Goal: Information Seeking & Learning: Learn about a topic

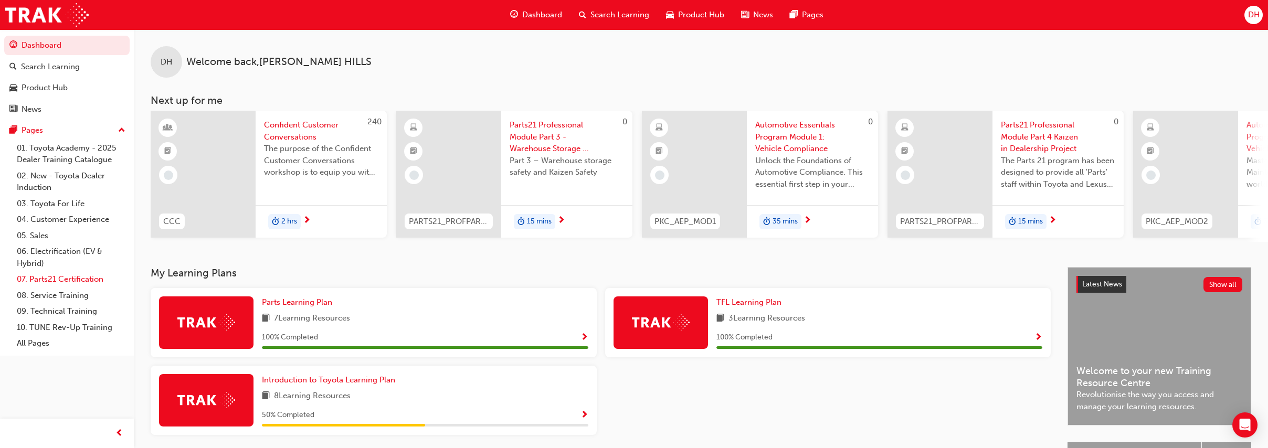
click at [74, 281] on link "07. Parts21 Certification" at bounding box center [71, 279] width 117 height 16
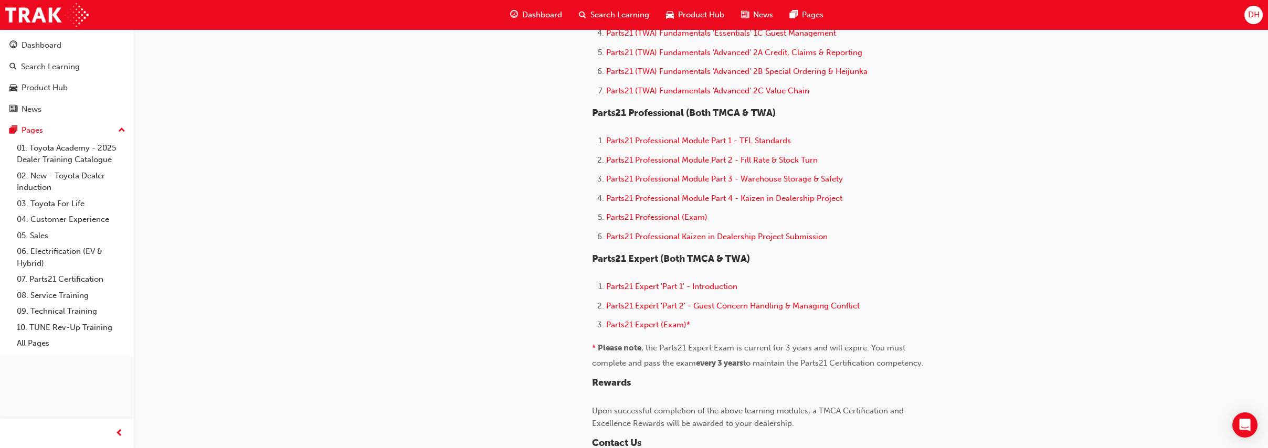
scroll to position [626, 0]
click at [672, 167] on span "Parts21 Professional Module Part 2 - Fill Rate & Stock Turn" at bounding box center [711, 162] width 211 height 9
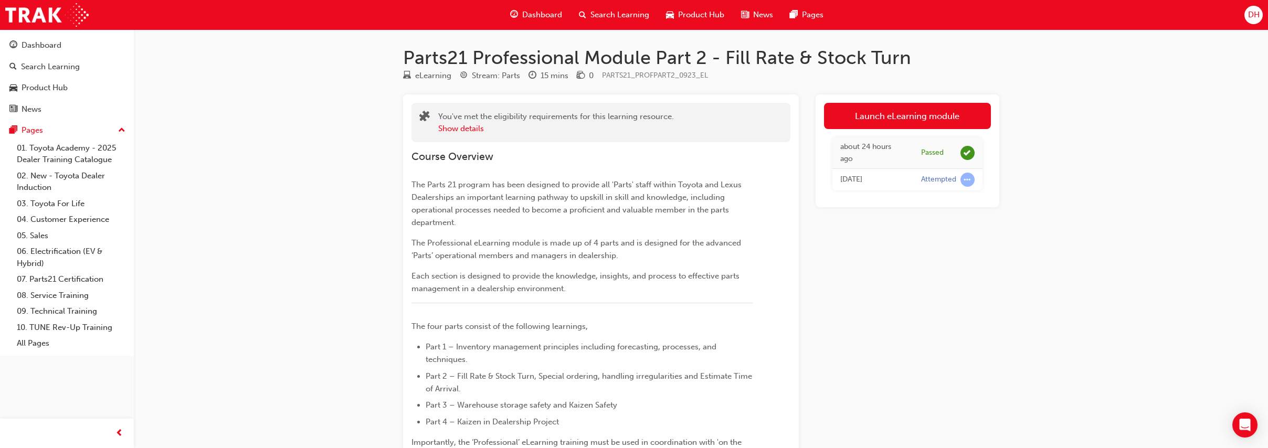
drag, startPoint x: 239, startPoint y: 289, endPoint x: 246, endPoint y: 293, distance: 7.9
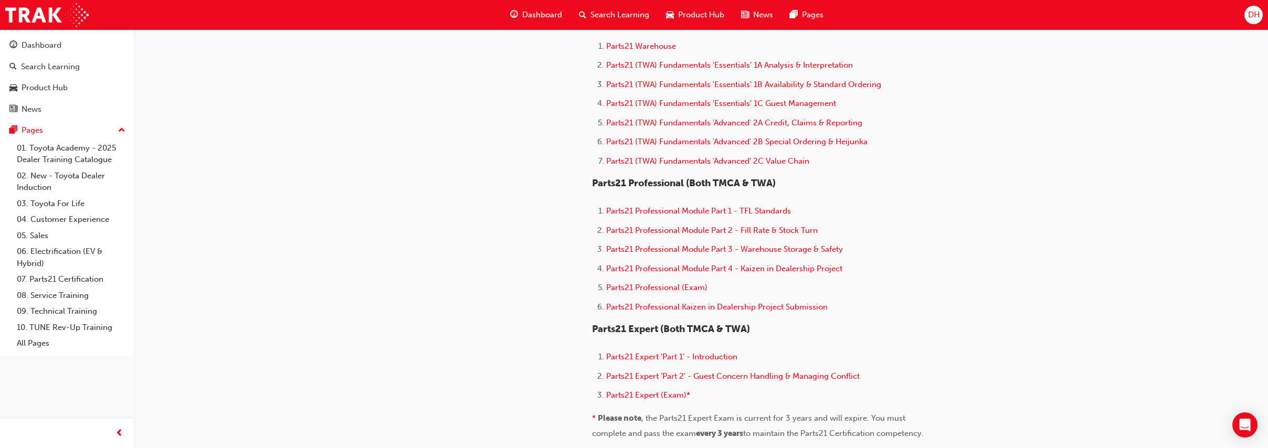
scroll to position [568, 0]
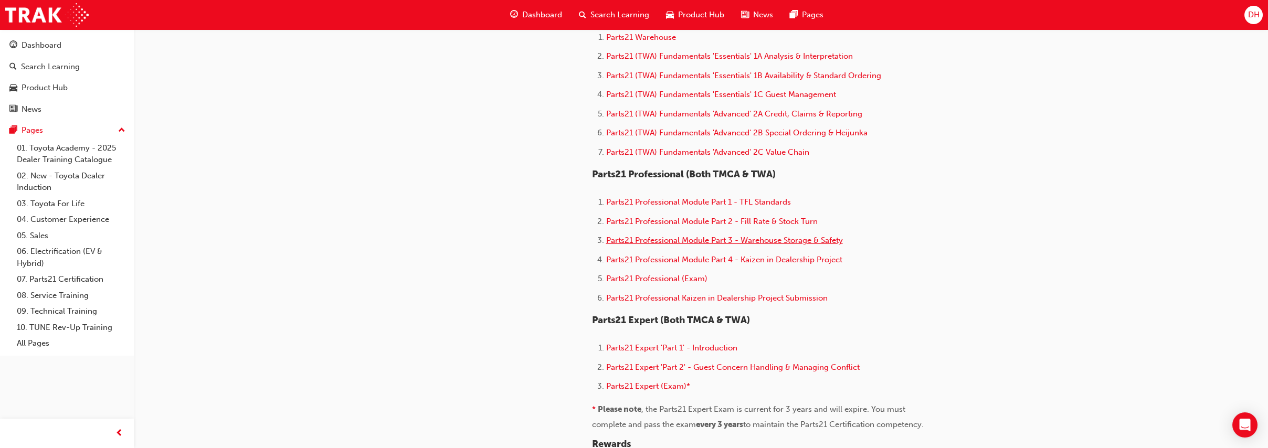
click at [674, 245] on span "Parts21 Professional Module Part 3 - Warehouse Storage & Safety" at bounding box center [724, 240] width 237 height 9
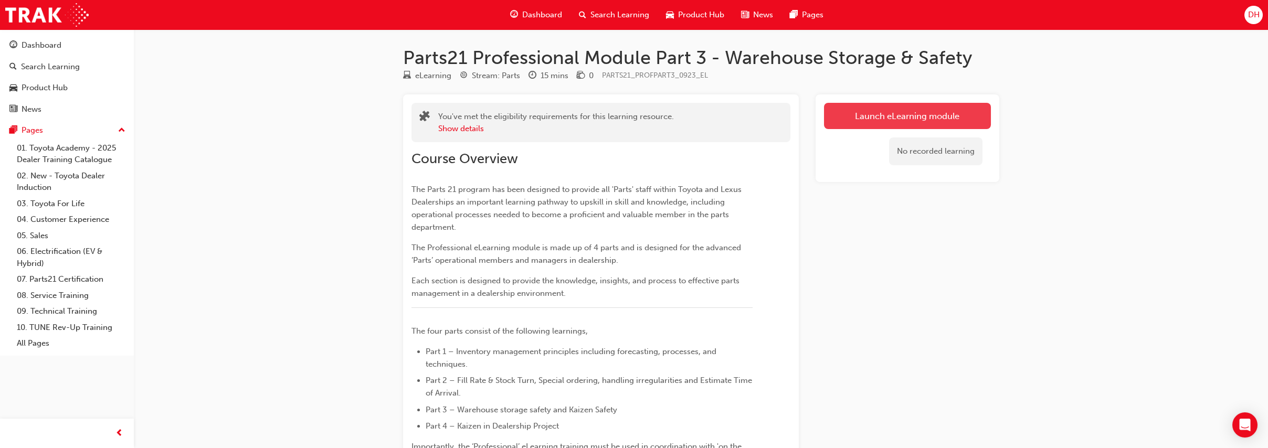
click at [889, 113] on link "Launch eLearning module" at bounding box center [907, 116] width 167 height 26
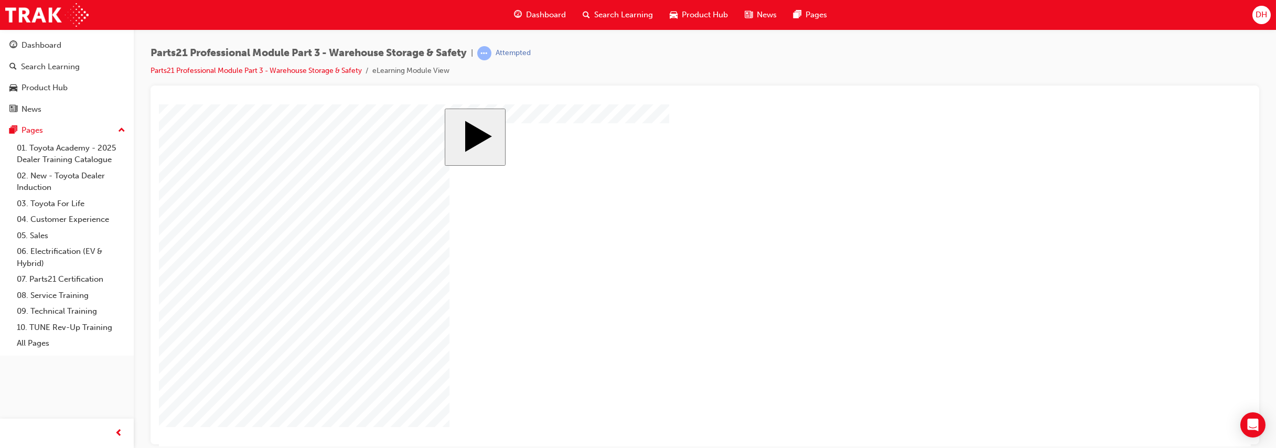
drag, startPoint x: 1098, startPoint y: 189, endPoint x: 1092, endPoint y: 191, distance: 6.6
click at [1092, 191] on body "slide: Activate Prior Knowledge MENU Rectangle 6 HELP Rectangle 6 EXIT Rectangl…" at bounding box center [705, 275] width 1092 height 342
click at [358, 190] on body "slide: Activate Prior Knowledge MENU Rectangle 6 HELP Rectangle 6 EXIT Rectangl…" at bounding box center [705, 275] width 1092 height 342
